Goal: Information Seeking & Learning: Find specific fact

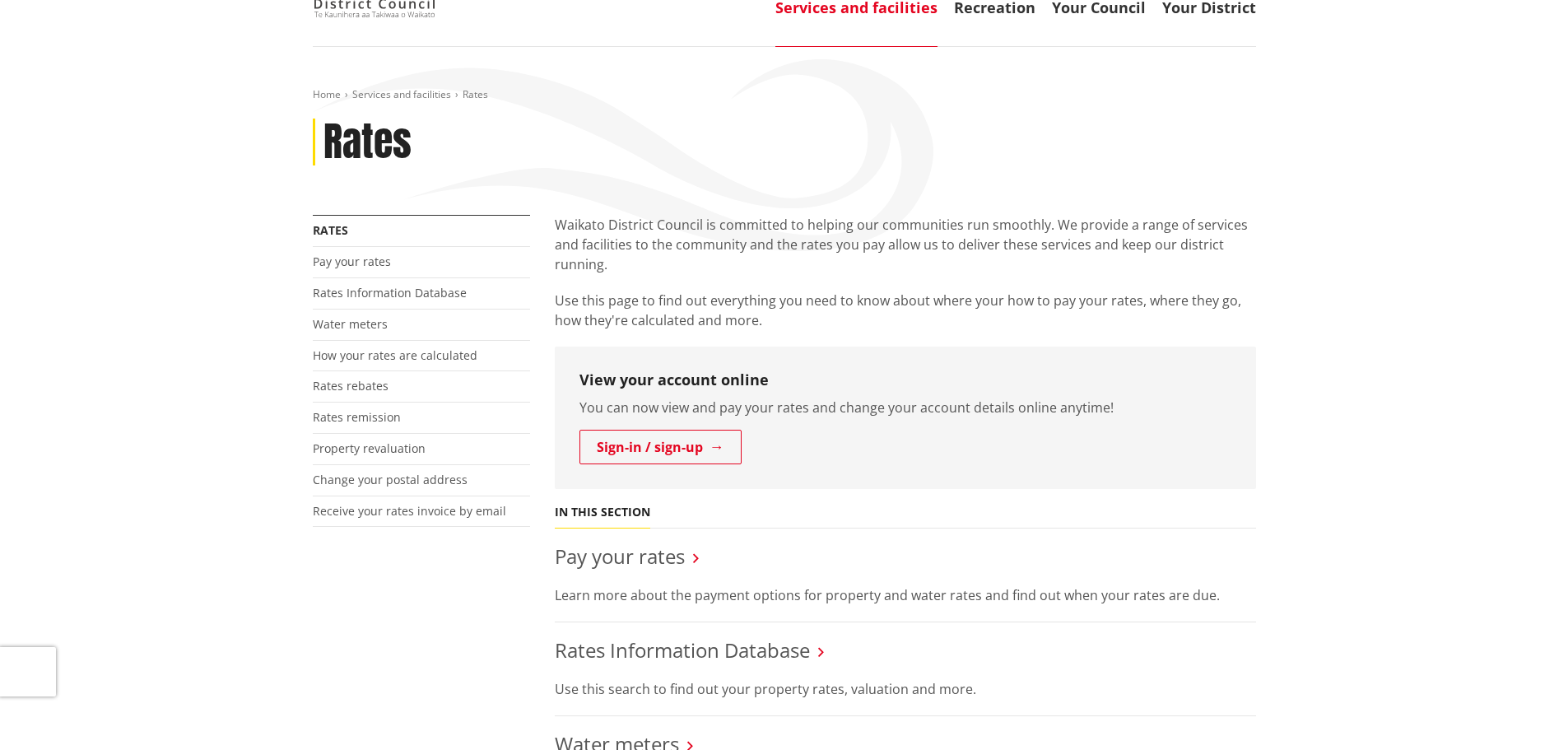
scroll to position [165, 0]
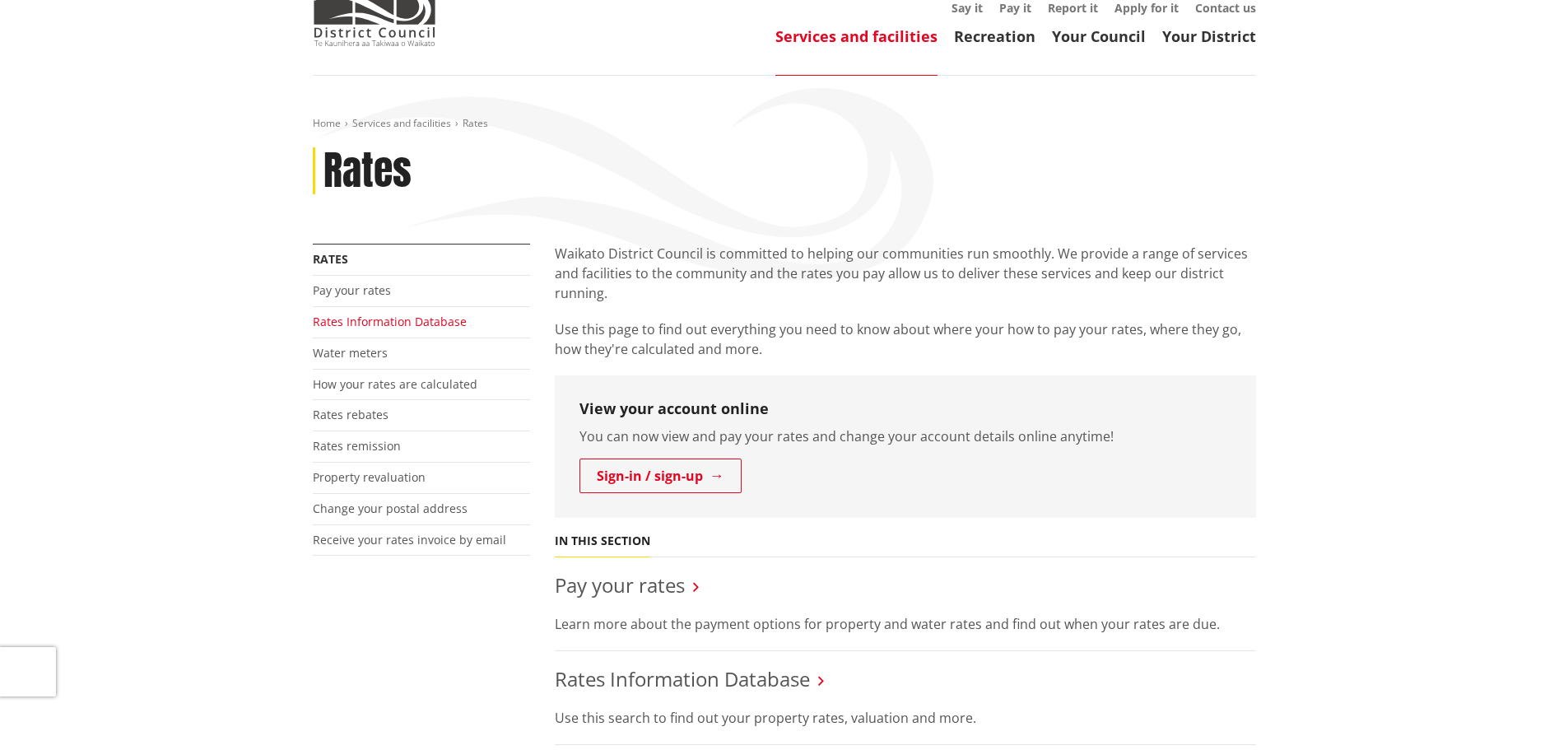
click at [364, 313] on link "Rates Information Database" at bounding box center [389, 321] width 154 height 16
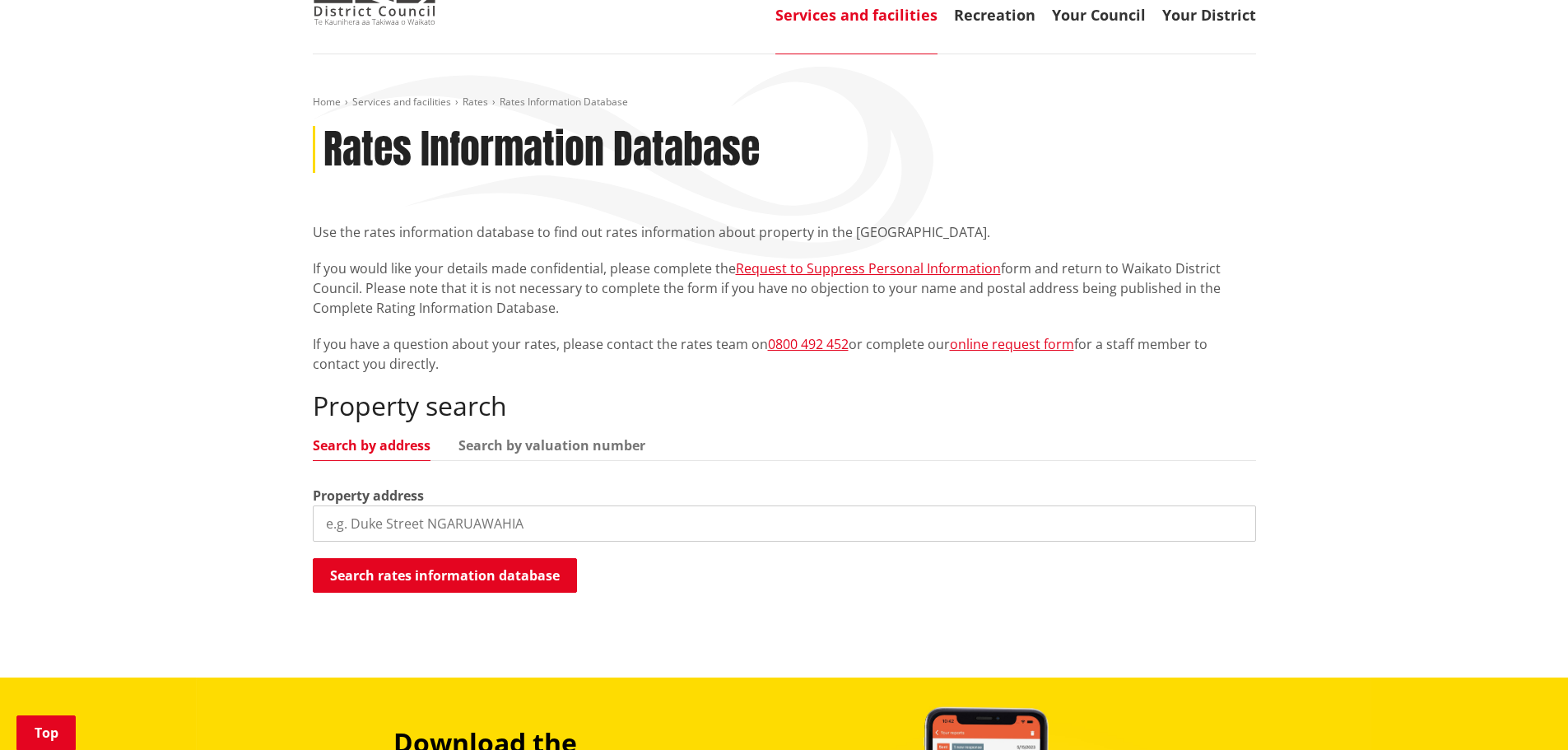
scroll to position [247, 0]
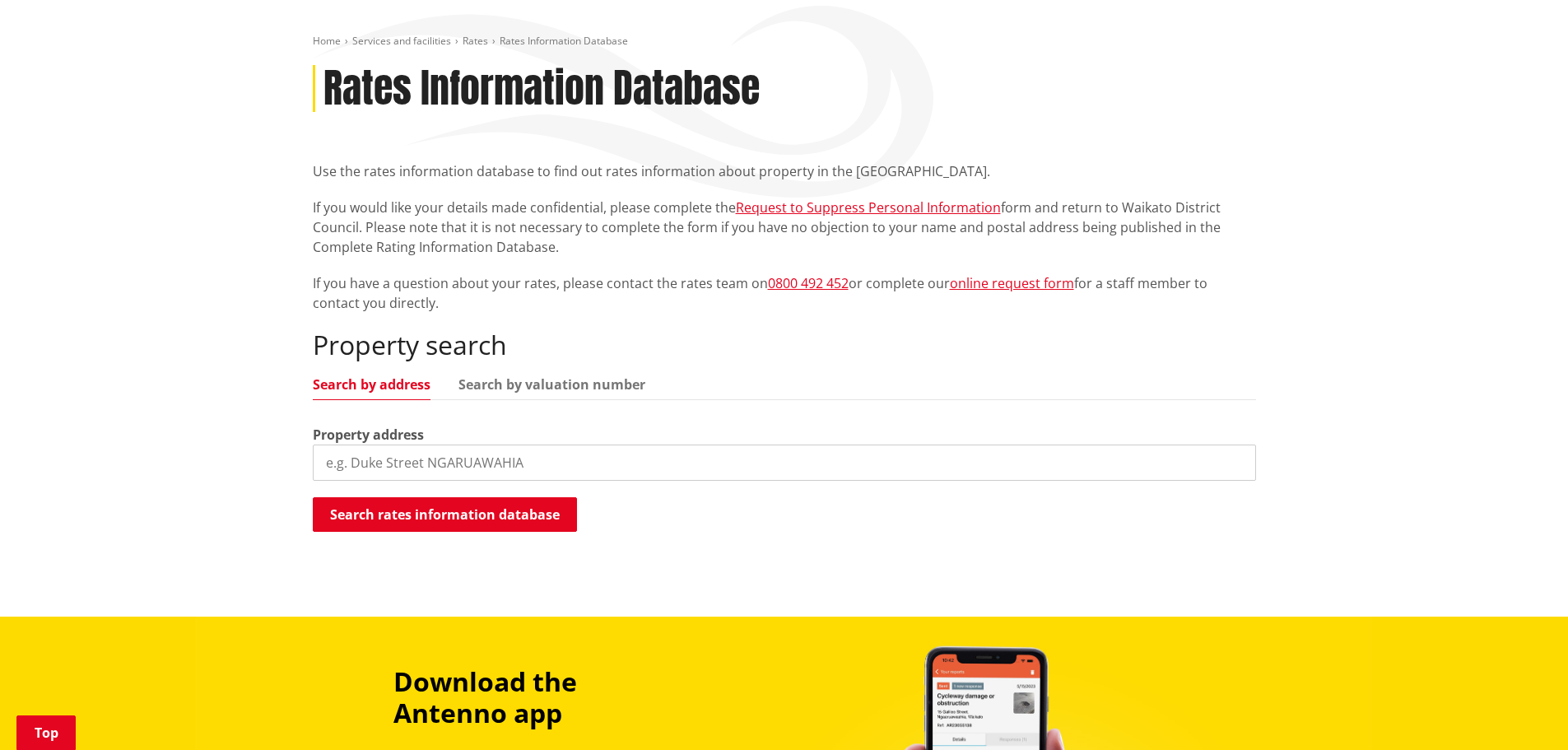
click at [436, 444] on input "search" at bounding box center [784, 462] width 943 height 37
type input "2145 State Highway 2"
click at [496, 497] on button "Search rates information database" at bounding box center [445, 515] width 264 height 35
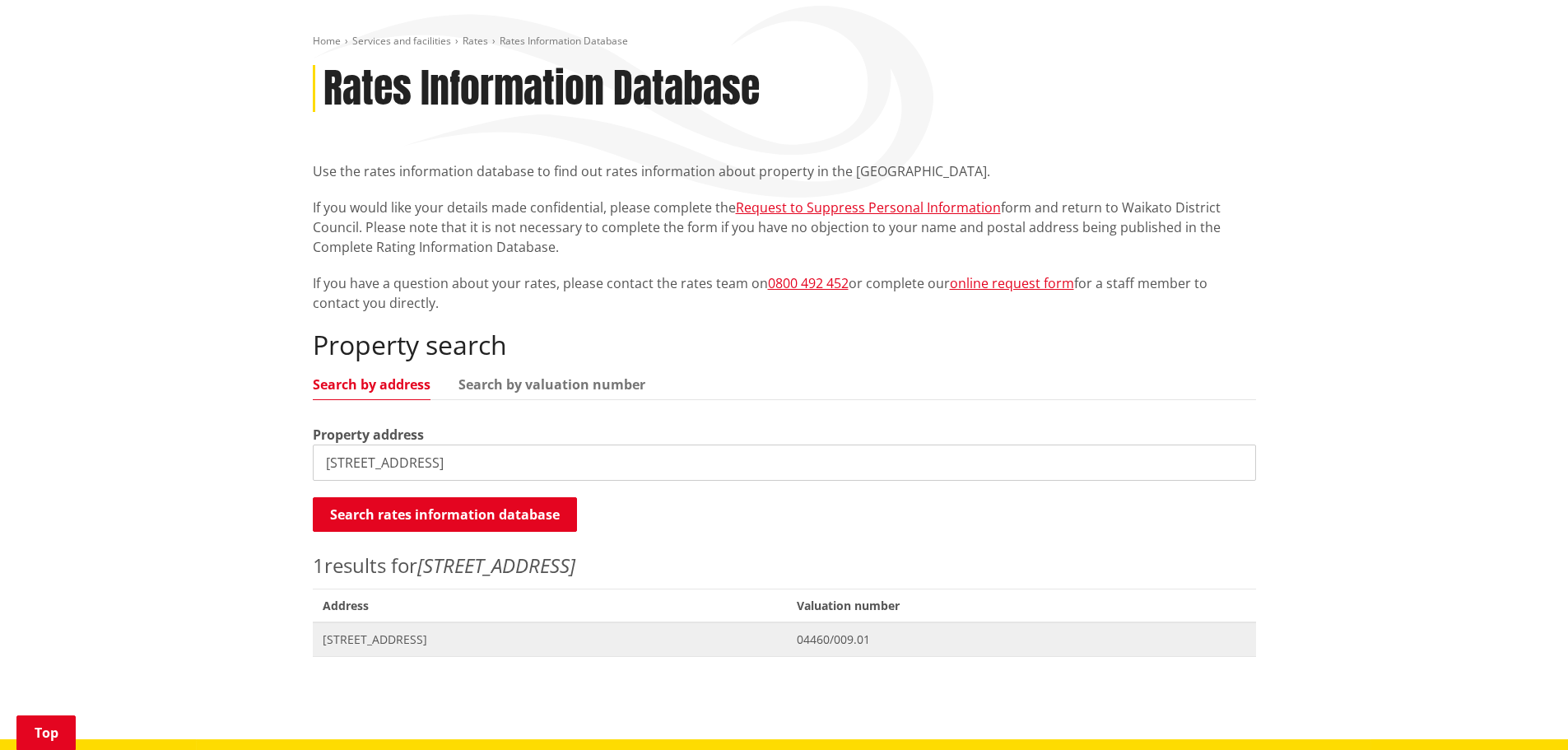
click at [444, 631] on span "2145 State Highway 2 MARAMARUA" at bounding box center [550, 639] width 455 height 17
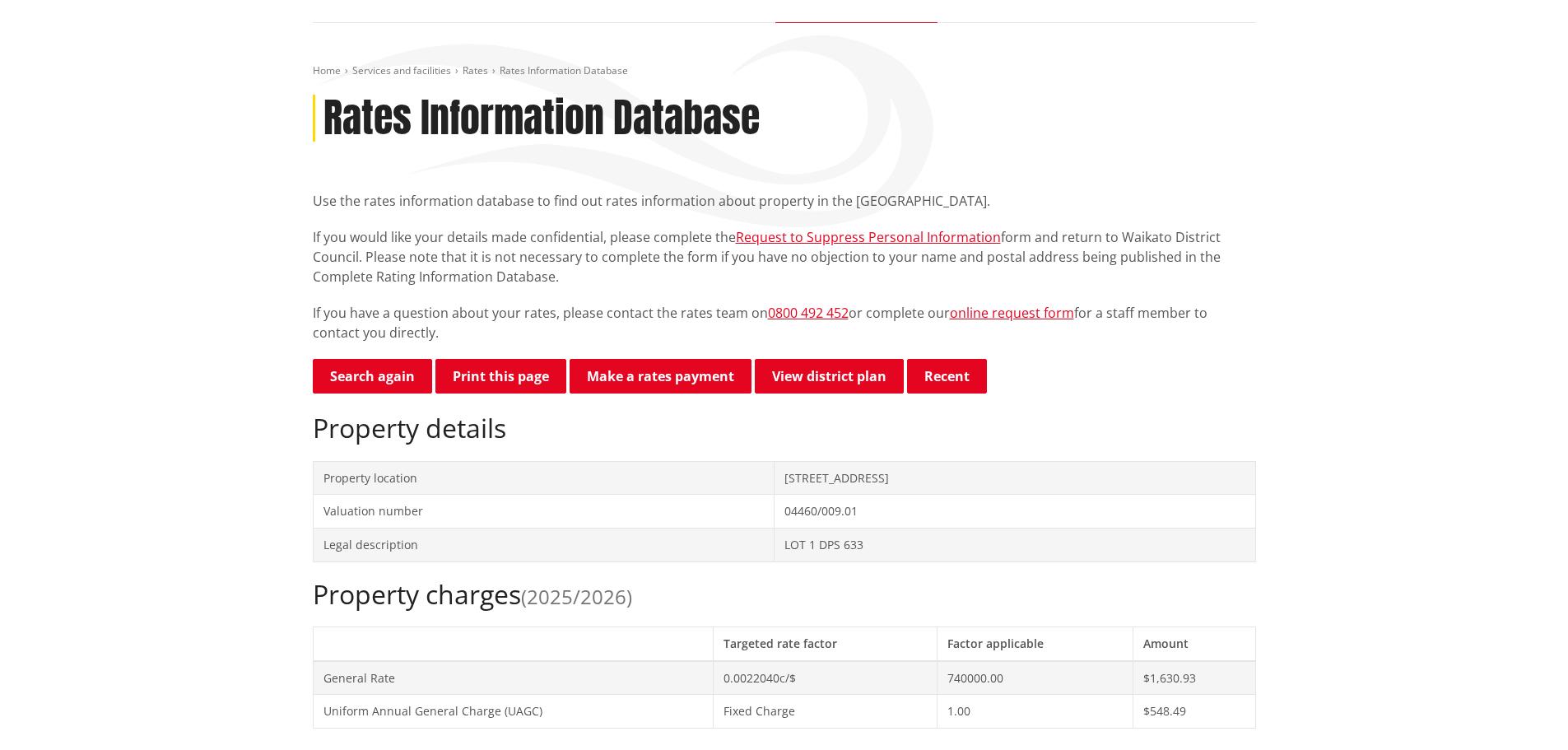
scroll to position [400, 0]
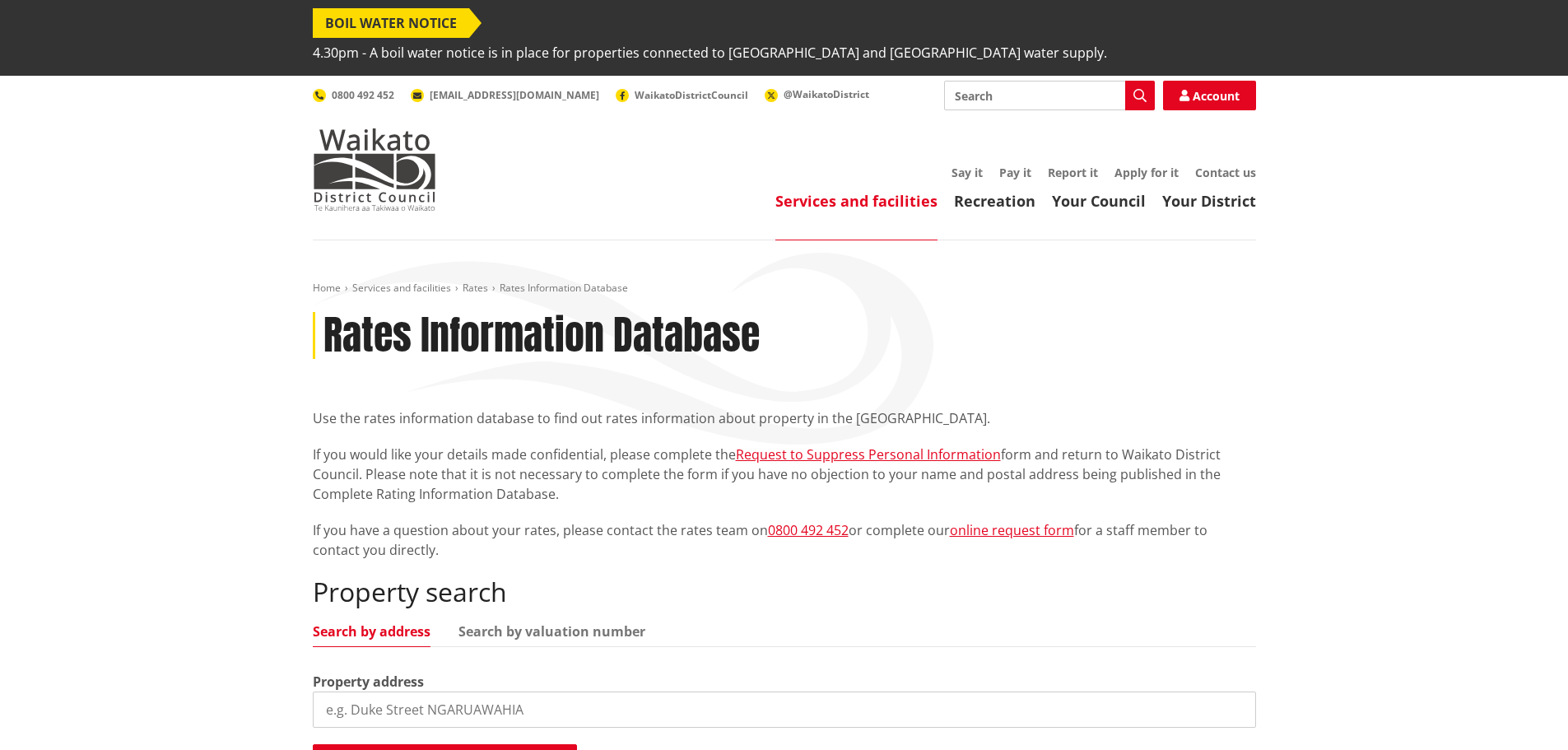
scroll to position [247, 0]
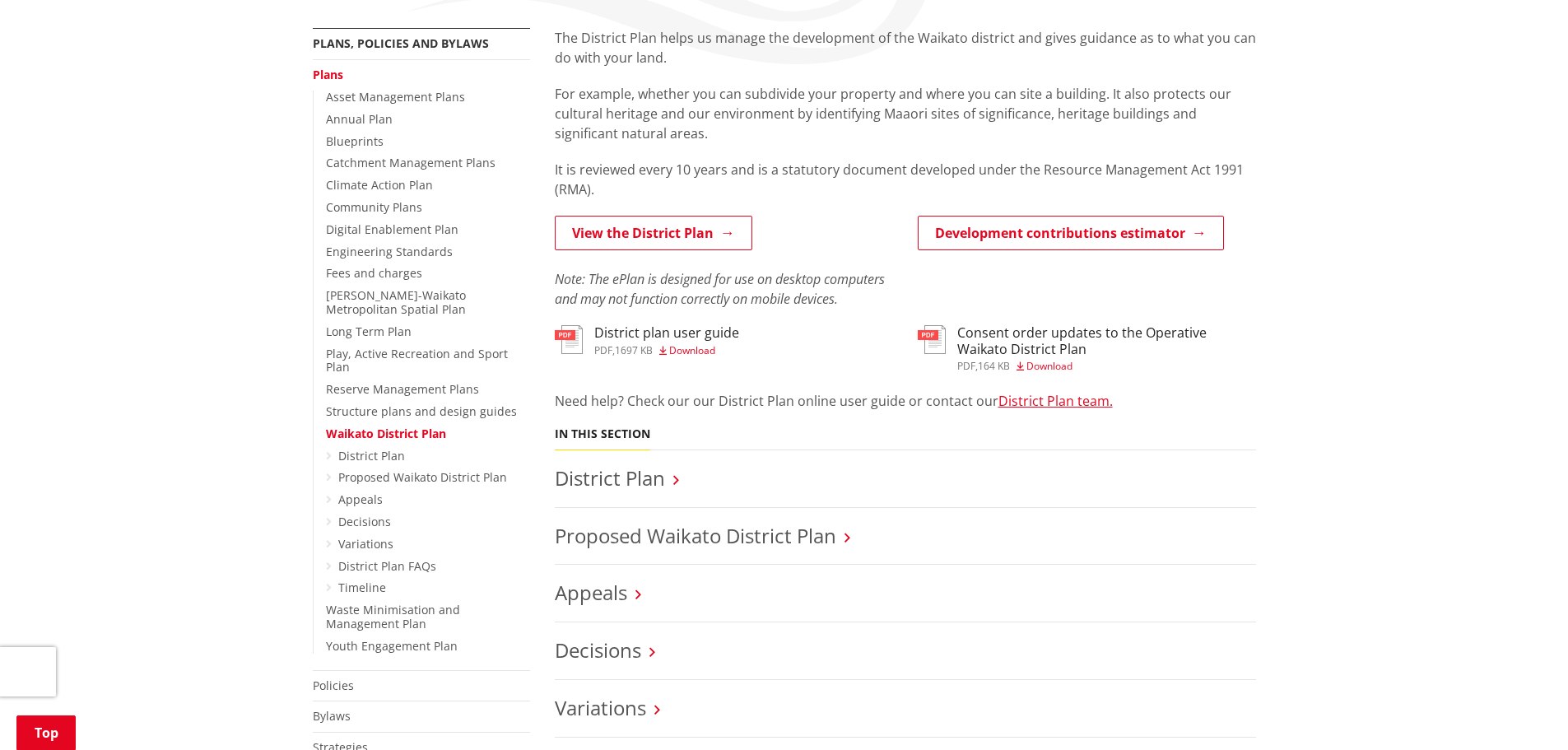
scroll to position [494, 0]
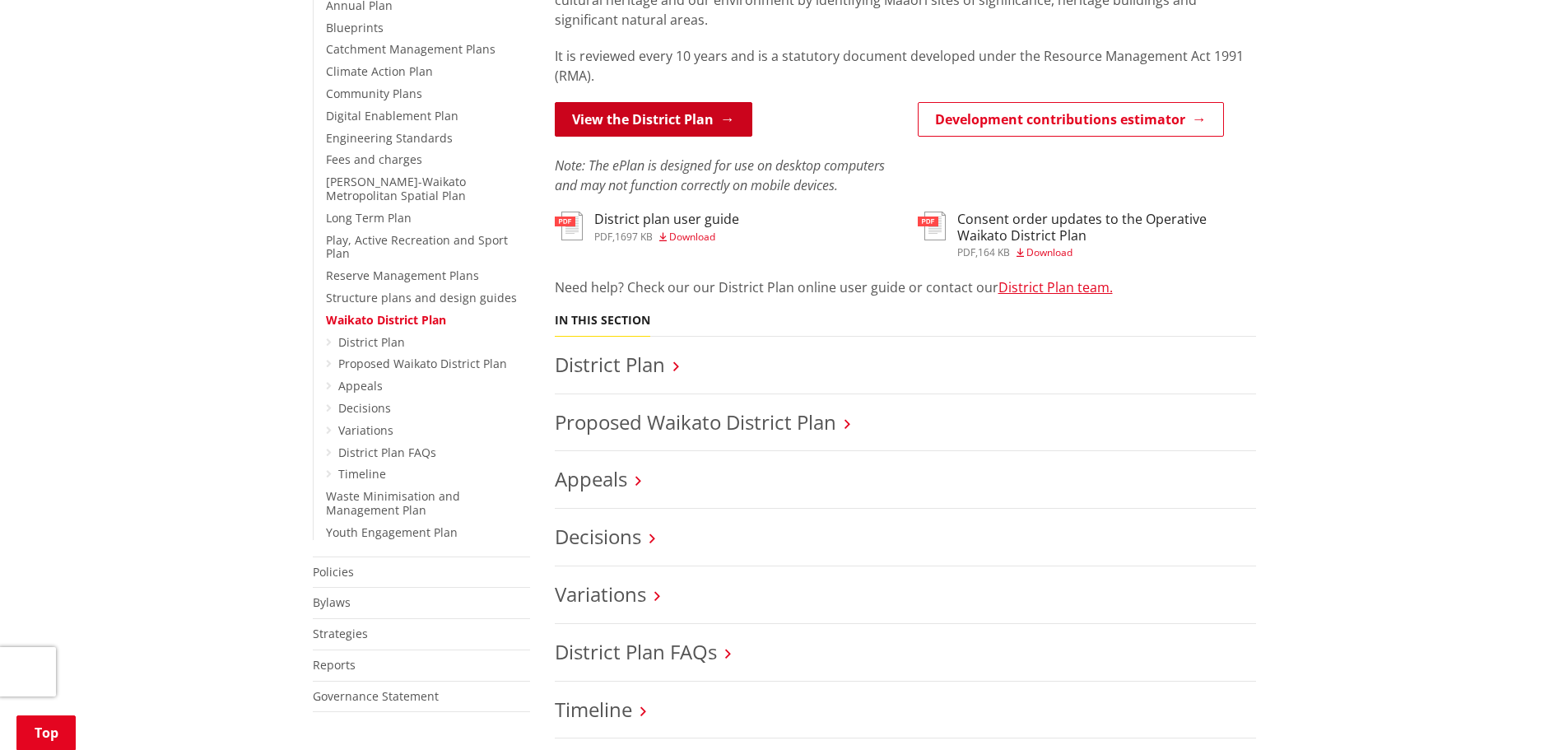
click at [650, 102] on link "View the District Plan" at bounding box center [653, 120] width 198 height 35
